Goal: Task Accomplishment & Management: Manage account settings

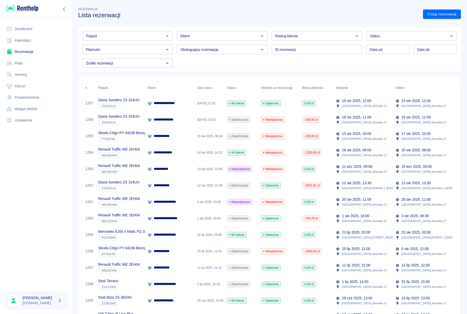
click at [165, 36] on icon "Otwórz" at bounding box center [167, 36] width 6 height 6
click at [112, 50] on li "Renault Traffic WE 2EH04 - WE2EH04" at bounding box center [127, 47] width 90 height 8
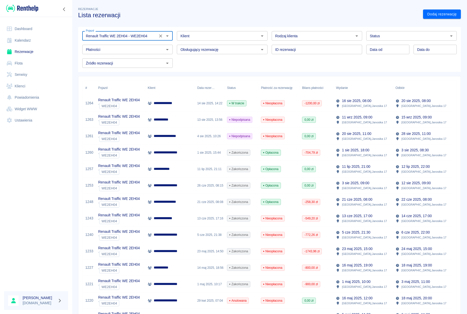
type input "Renault Traffic WE 2EH04 - WE2EH04"
click at [160, 101] on p "**********" at bounding box center [166, 102] width 25 height 5
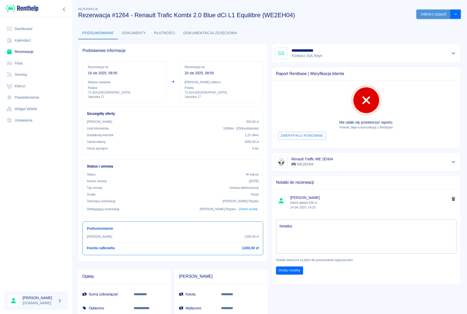
click at [433, 16] on button "Odbierz pojazd" at bounding box center [433, 15] width 34 height 10
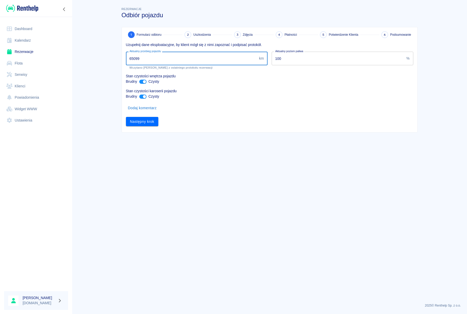
drag, startPoint x: 145, startPoint y: 62, endPoint x: 124, endPoint y: 59, distance: 21.2
click at [126, 59] on input "65099" at bounding box center [191, 59] width 131 height 14
type input "65969"
click at [143, 124] on button "Następny krok" at bounding box center [142, 122] width 33 height 10
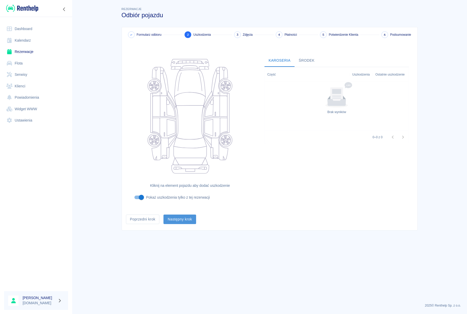
click at [173, 222] on button "Następny krok" at bounding box center [179, 219] width 33 height 10
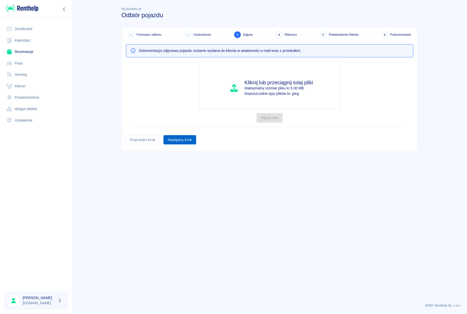
click at [183, 138] on button "Następny krok" at bounding box center [179, 140] width 33 height 10
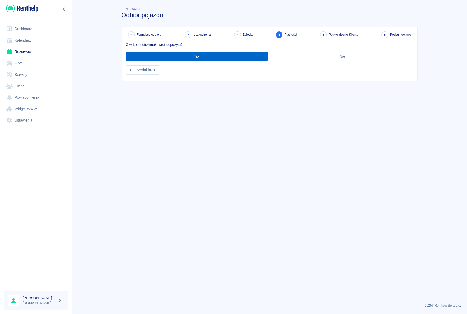
click at [196, 61] on button "Tak" at bounding box center [197, 57] width 142 height 10
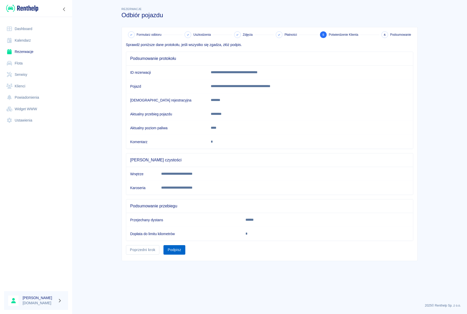
click at [177, 251] on button "Podpisz" at bounding box center [174, 250] width 22 height 10
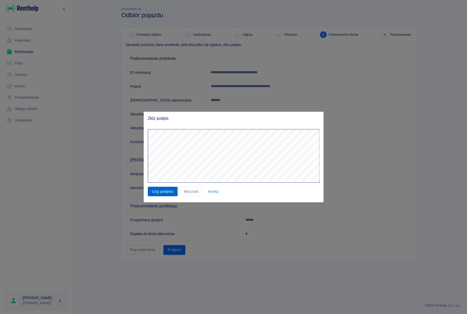
click at [165, 191] on button "Użyj podpisu" at bounding box center [163, 192] width 30 height 10
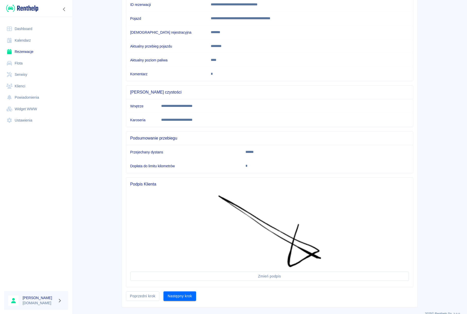
scroll to position [76, 0]
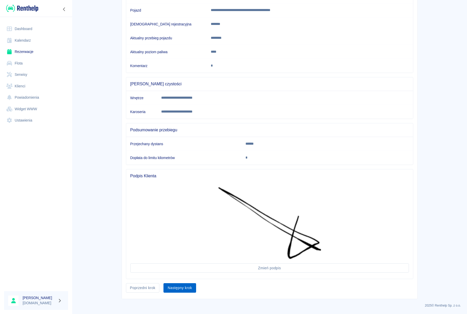
click at [189, 289] on button "Następny krok" at bounding box center [179, 288] width 33 height 10
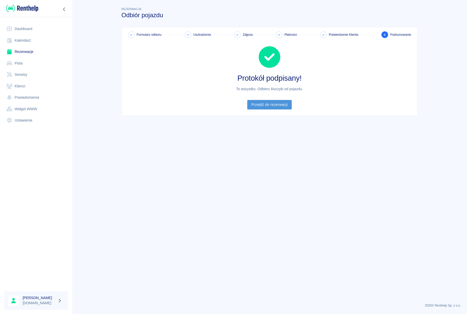
click at [268, 105] on link "Przejdź do rezerwacji" at bounding box center [269, 105] width 44 height 10
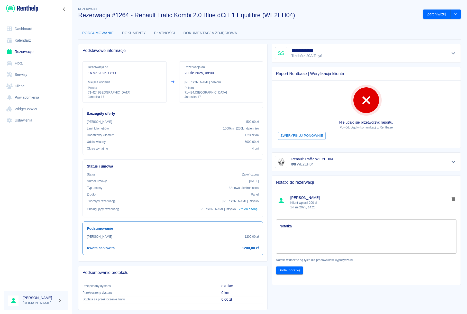
click at [27, 49] on link "Rezerwacje" at bounding box center [36, 52] width 64 height 12
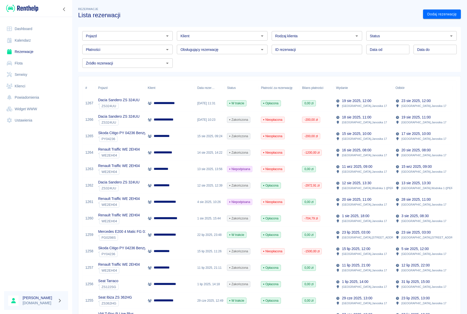
click at [392, 40] on div "Status" at bounding box center [411, 36] width 90 height 10
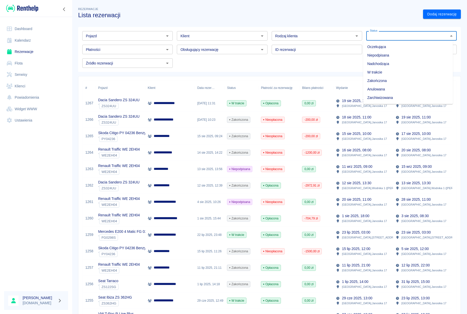
click at [386, 52] on li "Niepodpisana" at bounding box center [408, 55] width 90 height 8
type input "Niepodpisana"
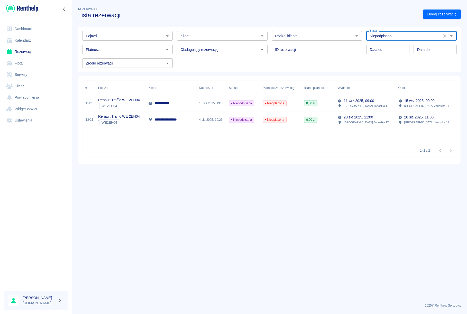
click at [169, 119] on p "**********" at bounding box center [168, 119] width 29 height 5
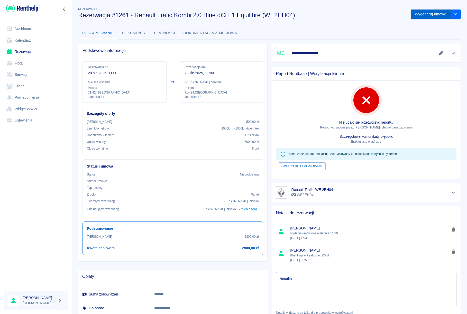
click at [435, 16] on button "Wygeneruj umowę" at bounding box center [430, 15] width 40 height 10
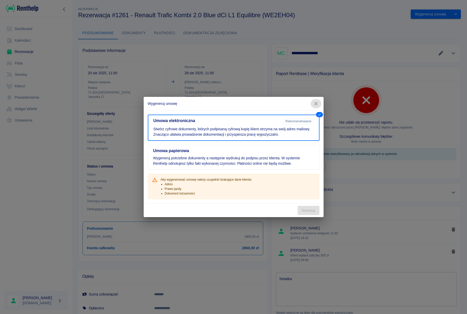
click at [314, 102] on icon "button" at bounding box center [315, 103] width 7 height 5
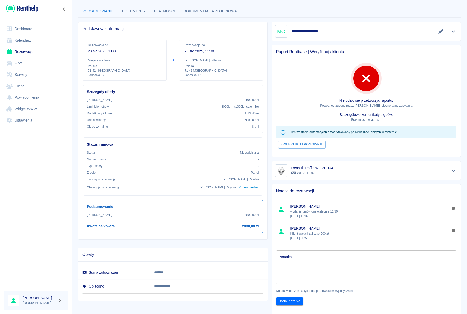
scroll to position [20, 0]
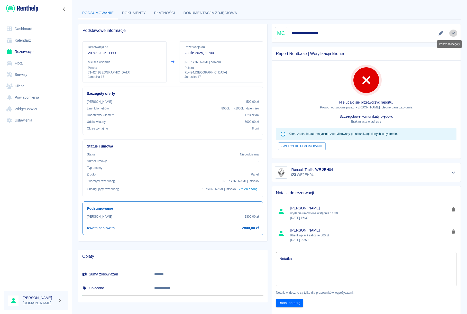
click at [451, 33] on icon "Pokaż szczegóły" at bounding box center [453, 33] width 4 height 2
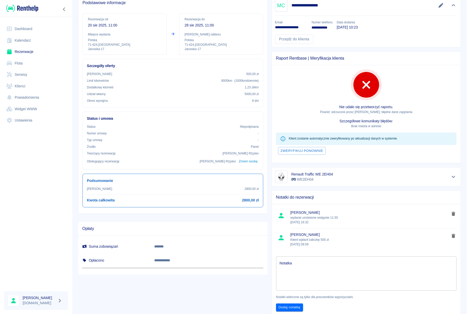
scroll to position [0, 0]
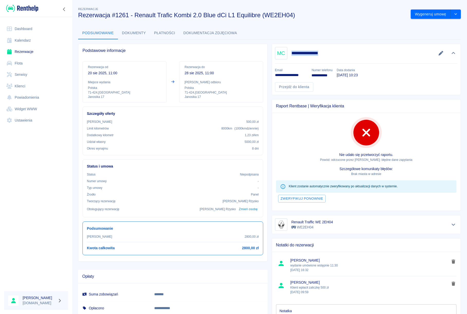
drag, startPoint x: 289, startPoint y: 53, endPoint x: 322, endPoint y: 53, distance: 32.4
click at [322, 53] on h5 "**********" at bounding box center [307, 53] width 33 height 5
click at [25, 86] on link "Klienci" at bounding box center [36, 86] width 64 height 12
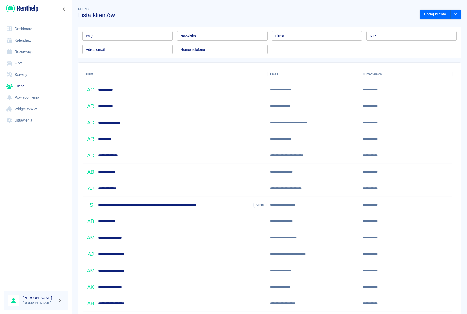
click at [217, 40] on input "Nazwisko" at bounding box center [222, 36] width 90 height 10
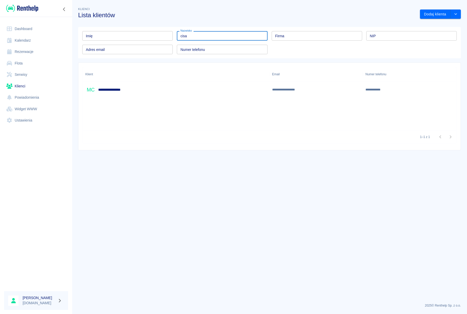
type input "cisa"
click at [114, 91] on h6 "**********" at bounding box center [112, 89] width 29 height 5
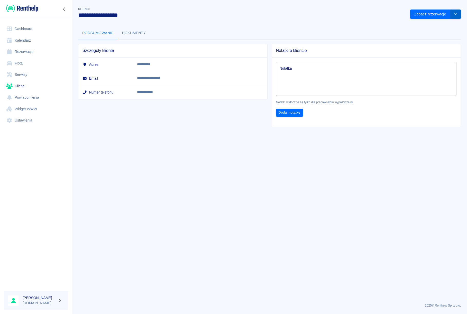
click at [456, 16] on button "drop-down" at bounding box center [455, 15] width 10 height 10
click at [452, 17] on button "drop-down" at bounding box center [455, 15] width 10 height 10
click at [454, 16] on button "drop-down" at bounding box center [455, 15] width 10 height 10
click at [429, 24] on li "Edytuj klienta" at bounding box center [435, 25] width 46 height 8
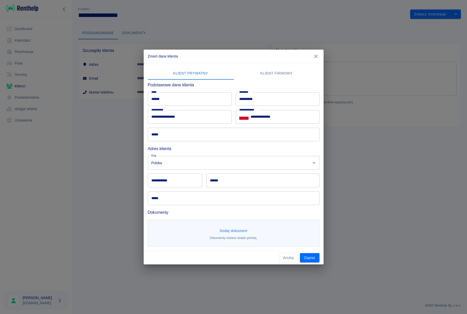
click at [229, 232] on button "Dodaj dokument" at bounding box center [234, 231] width 32 height 10
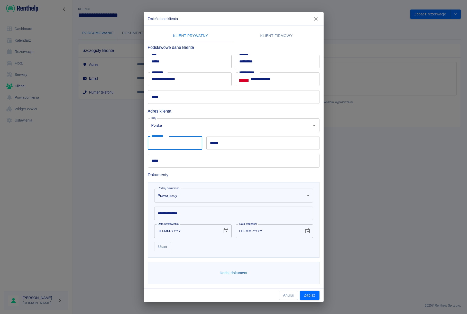
click at [163, 141] on input "**********" at bounding box center [175, 143] width 54 height 14
type input "******"
type input "********"
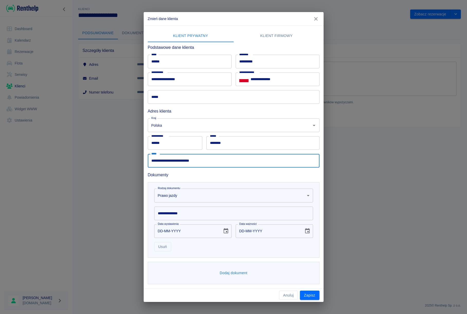
type input "**********"
click at [182, 216] on input "**********" at bounding box center [233, 213] width 159 height 14
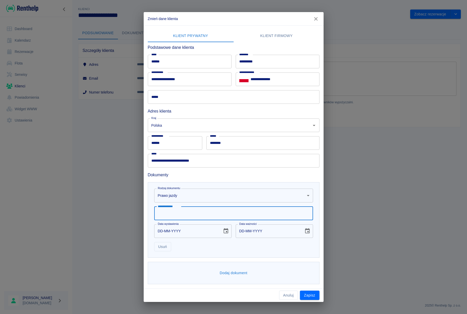
click at [182, 216] on input "**********" at bounding box center [233, 213] width 159 height 14
type input "**********"
click at [223, 232] on icon "Choose date" at bounding box center [226, 231] width 6 height 6
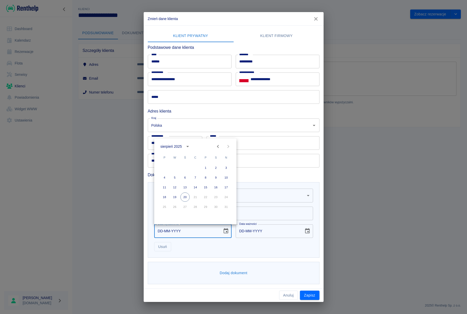
click at [187, 144] on icon "calendar view is open, switch to year view" at bounding box center [187, 146] width 6 height 6
click at [184, 185] on button "2005" at bounding box center [185, 186] width 18 height 9
type input "[DATE]"
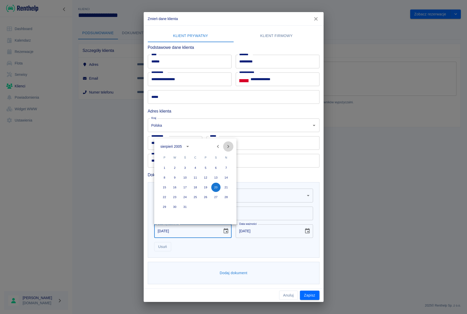
click at [225, 146] on icon "Next month" at bounding box center [228, 146] width 6 height 6
click at [227, 146] on icon "Next month" at bounding box center [228, 146] width 6 height 6
click at [167, 179] on button "3" at bounding box center [164, 177] width 9 height 9
type input "[DATE]"
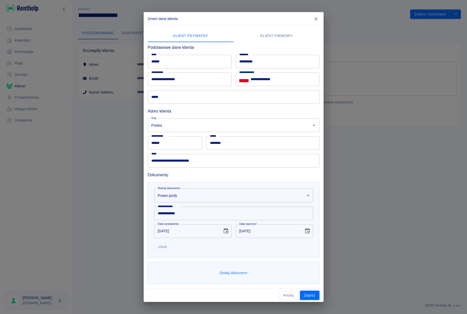
click at [256, 231] on input "[DATE]" at bounding box center [267, 231] width 64 height 14
type input "[DATE]"
click at [280, 242] on div "Usuń" at bounding box center [231, 245] width 163 height 14
click at [231, 275] on button "Dodaj dokument" at bounding box center [234, 273] width 32 height 10
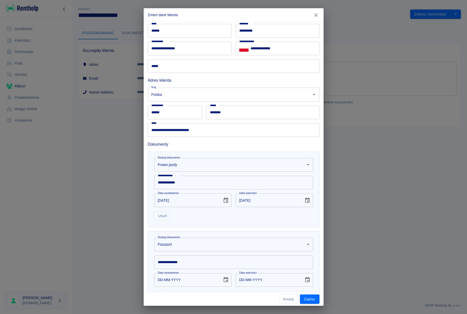
scroll to position [37, 0]
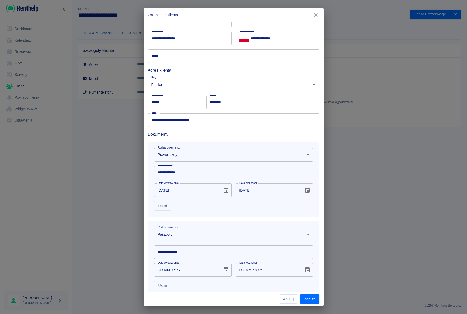
click at [166, 237] on body "**********" at bounding box center [233, 157] width 467 height 314
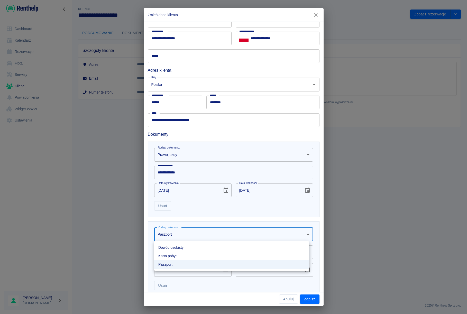
click at [169, 245] on li "Dowód osobisty" at bounding box center [231, 247] width 155 height 8
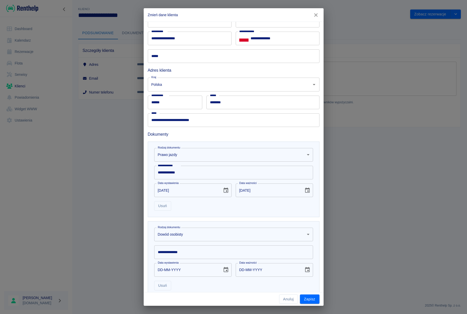
click at [169, 250] on input "**********" at bounding box center [233, 252] width 159 height 14
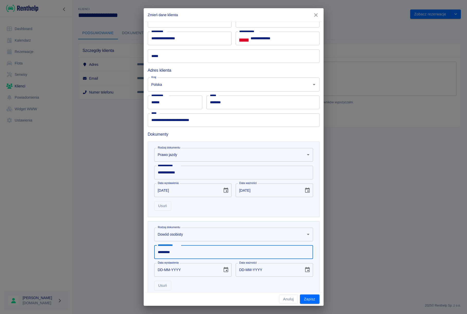
type input "*********"
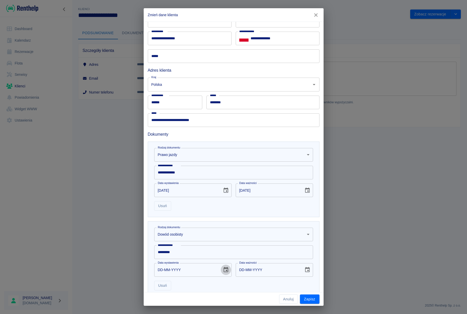
click at [224, 270] on icon "Choose date" at bounding box center [225, 269] width 5 height 5
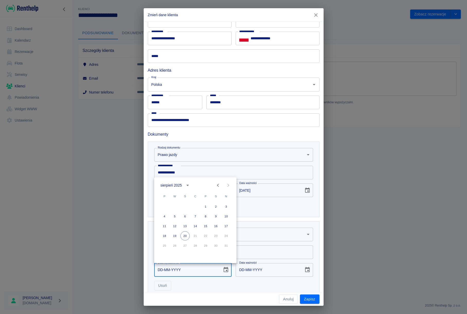
click at [188, 186] on icon "calendar view is open, switch to year view" at bounding box center [187, 185] width 6 height 6
click at [218, 214] on button "2023" at bounding box center [225, 214] width 18 height 9
type input "[DATE]"
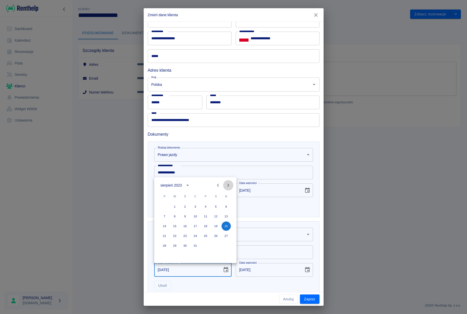
click at [230, 183] on icon "Next month" at bounding box center [228, 185] width 6 height 6
click at [176, 216] on button "5" at bounding box center [174, 216] width 9 height 9
type input "[DATE]"
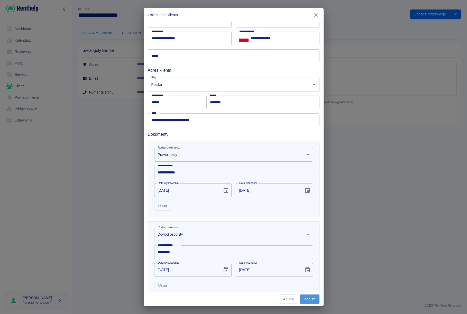
click at [306, 298] on button "Zapisz" at bounding box center [310, 299] width 20 height 10
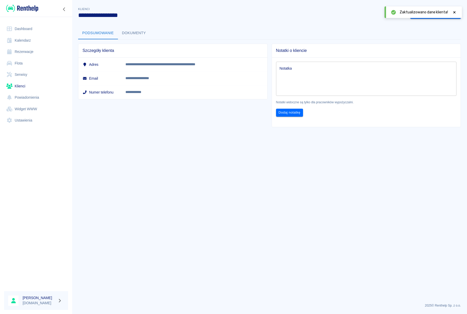
click at [456, 14] on icon at bounding box center [454, 13] width 5 height 4
click at [18, 49] on link "Rezerwacje" at bounding box center [36, 52] width 64 height 12
